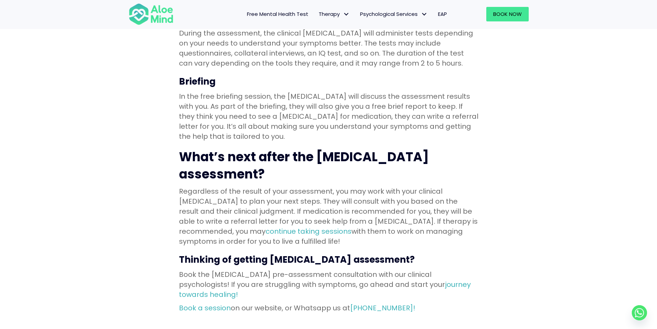
scroll to position [758, 0]
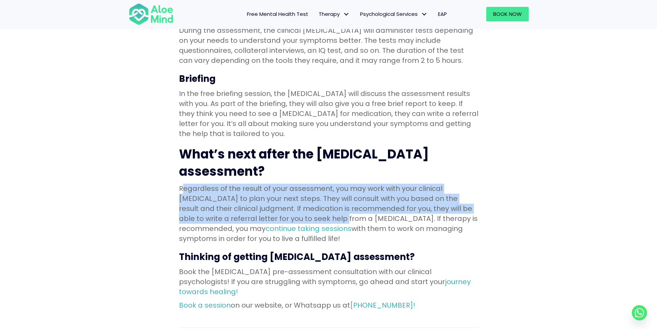
drag, startPoint x: 181, startPoint y: 145, endPoint x: 305, endPoint y: 168, distance: 125.8
click at [305, 183] on p "Regardless of the result of your assessment, you may work with your clinical [M…" at bounding box center [328, 213] width 299 height 60
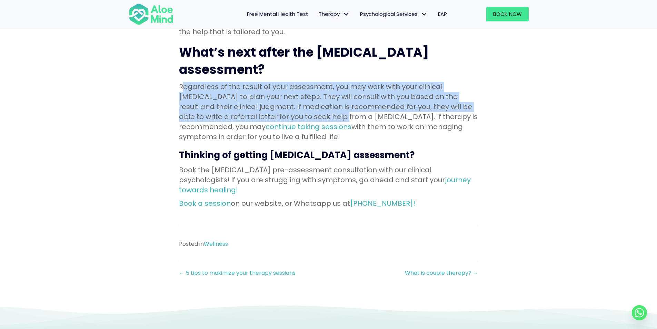
scroll to position [862, 0]
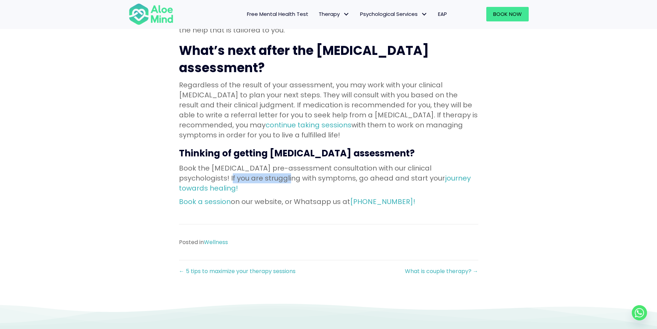
drag, startPoint x: 177, startPoint y: 126, endPoint x: 238, endPoint y: 130, distance: 60.8
click at [230, 163] on p "Book the [MEDICAL_DATA] pre-assessment consultation with our clinical psycholog…" at bounding box center [328, 178] width 299 height 30
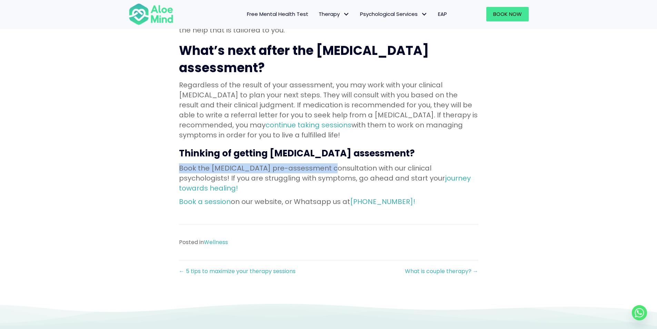
drag, startPoint x: 177, startPoint y: 121, endPoint x: 351, endPoint y: 122, distance: 173.7
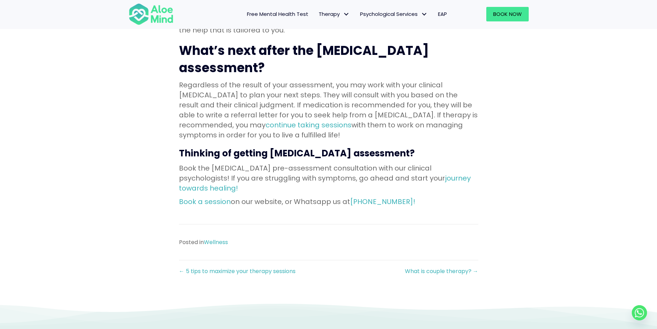
click at [351, 163] on p "Book the [MEDICAL_DATA] pre-assessment consultation with our clinical psycholog…" at bounding box center [328, 178] width 299 height 30
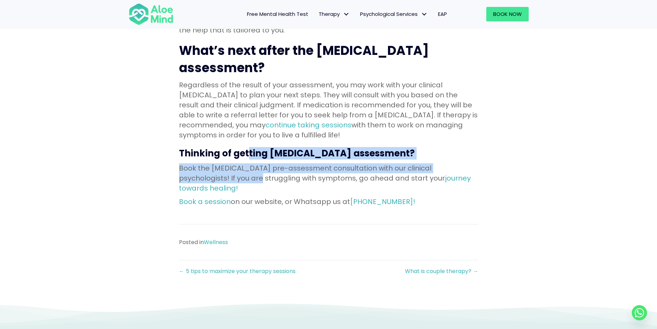
drag, startPoint x: 209, startPoint y: 131, endPoint x: 222, endPoint y: 102, distance: 32.0
